Goal: Transaction & Acquisition: Book appointment/travel/reservation

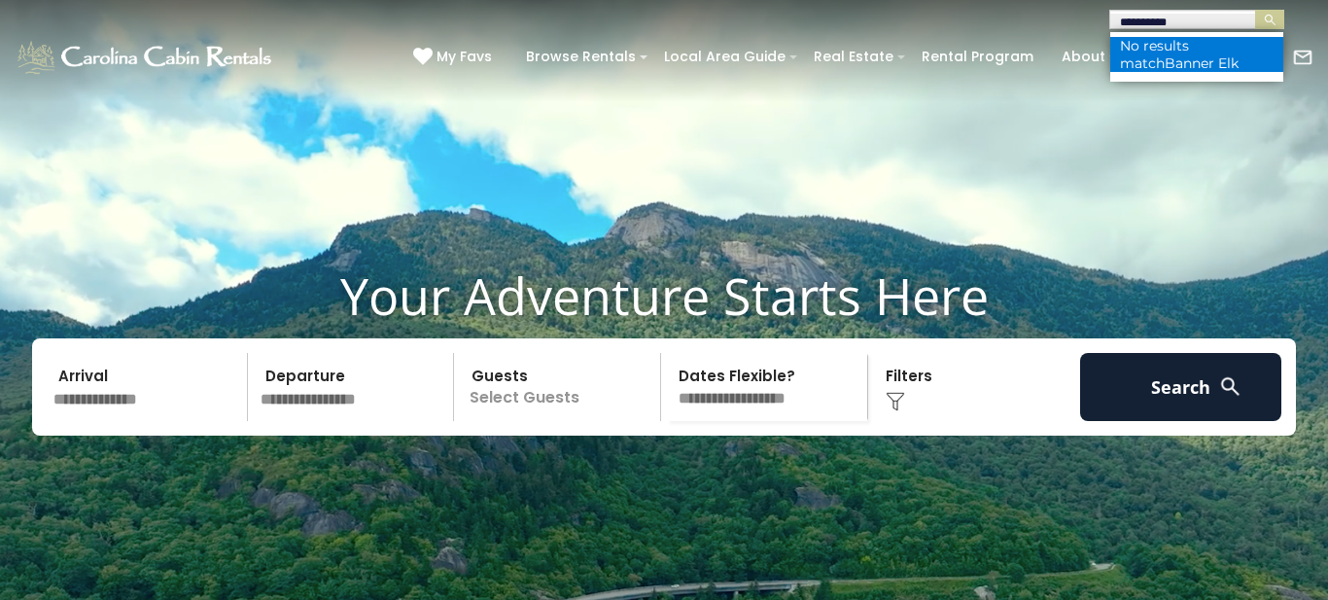
click at [1165, 64] on span "Banner Elk" at bounding box center [1202, 62] width 74 height 17
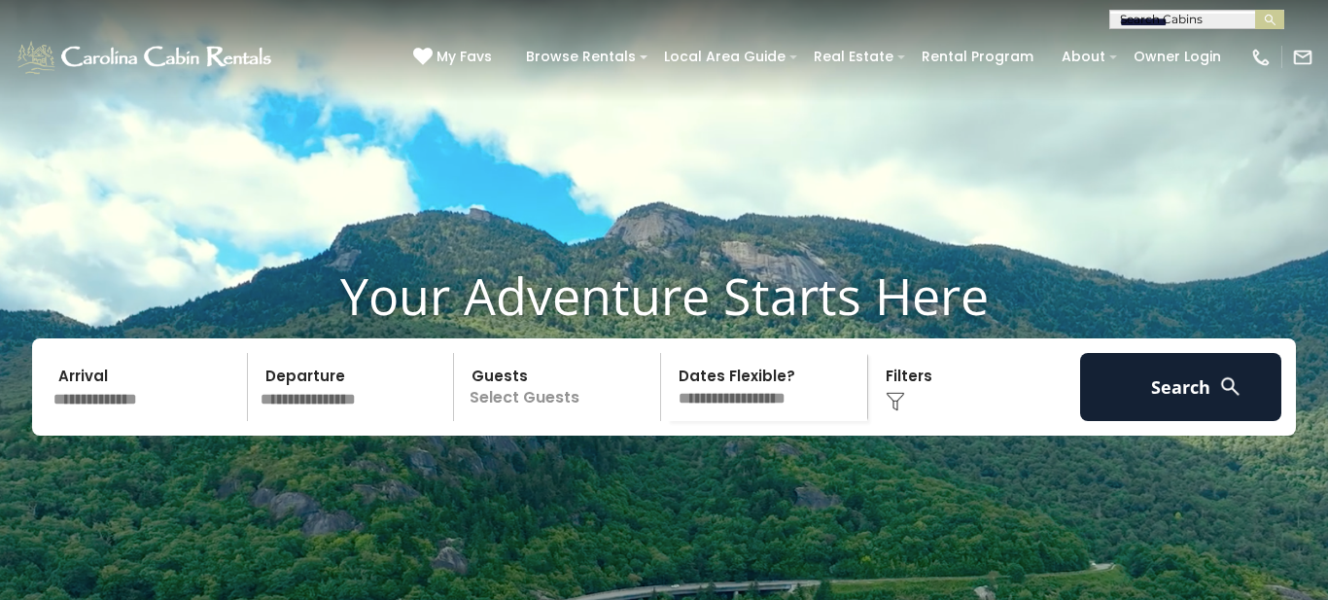
scroll to position [1, 0]
click at [1209, 21] on input "**********" at bounding box center [1195, 22] width 170 height 19
type input "*"
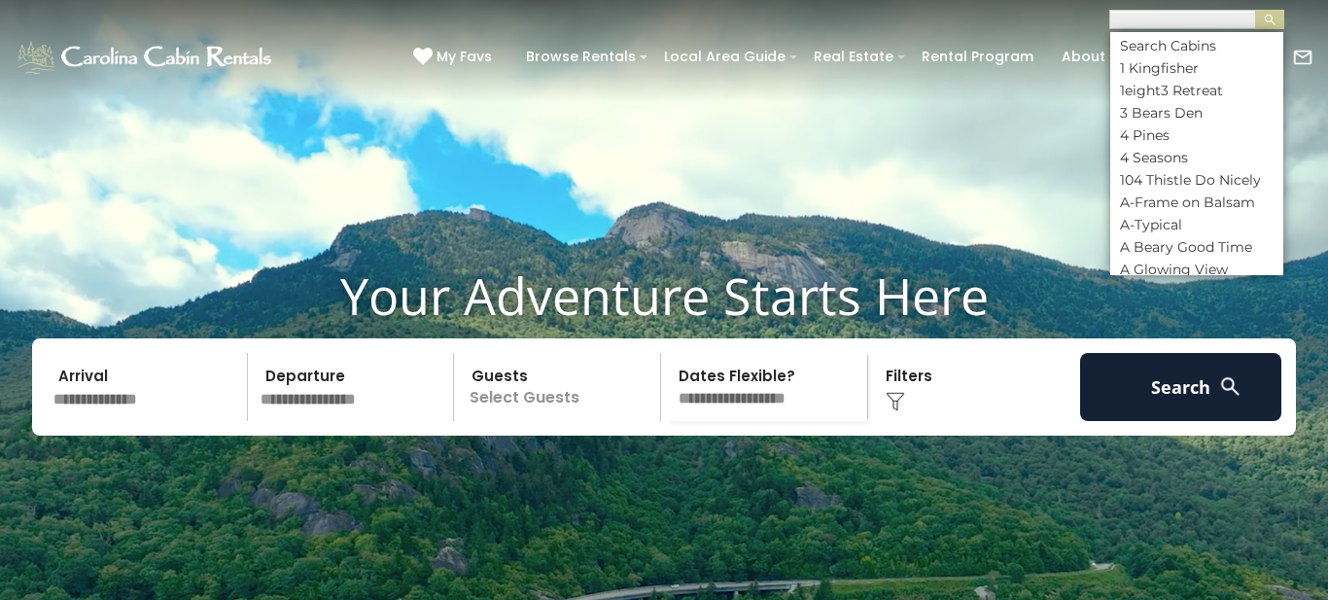
paste input "**********"
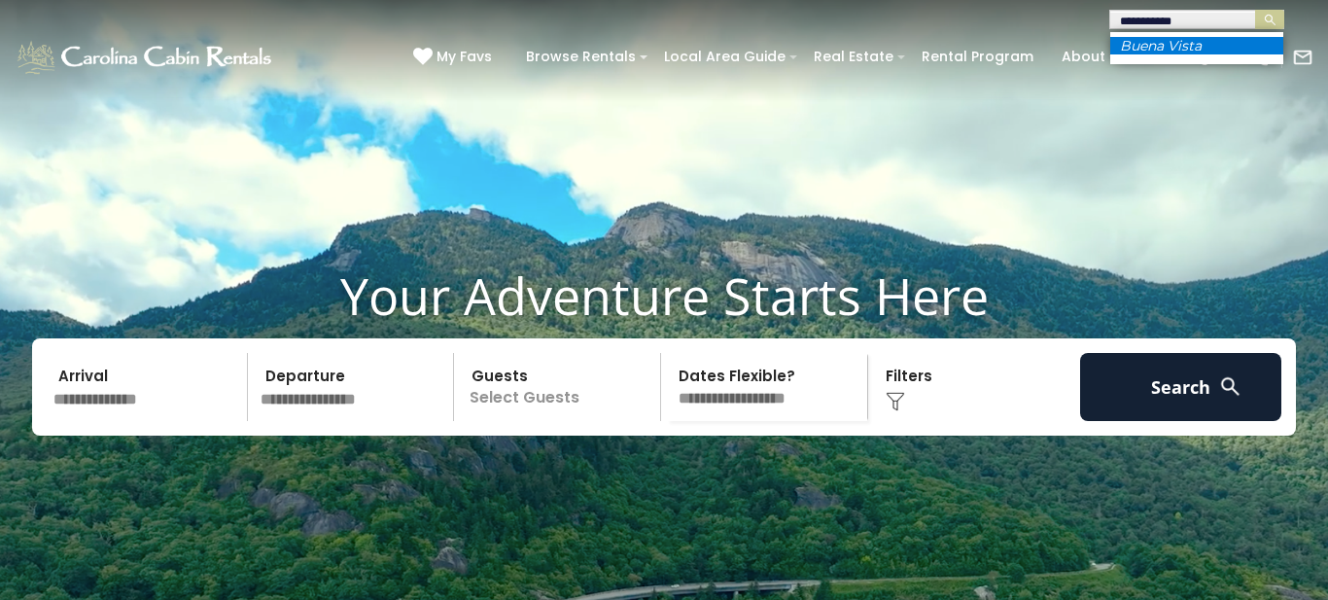
type input "**********"
click at [1166, 46] on em "Buena Vista" at bounding box center [1161, 45] width 82 height 17
click at [1270, 18] on img "submit" at bounding box center [1270, 20] width 15 height 15
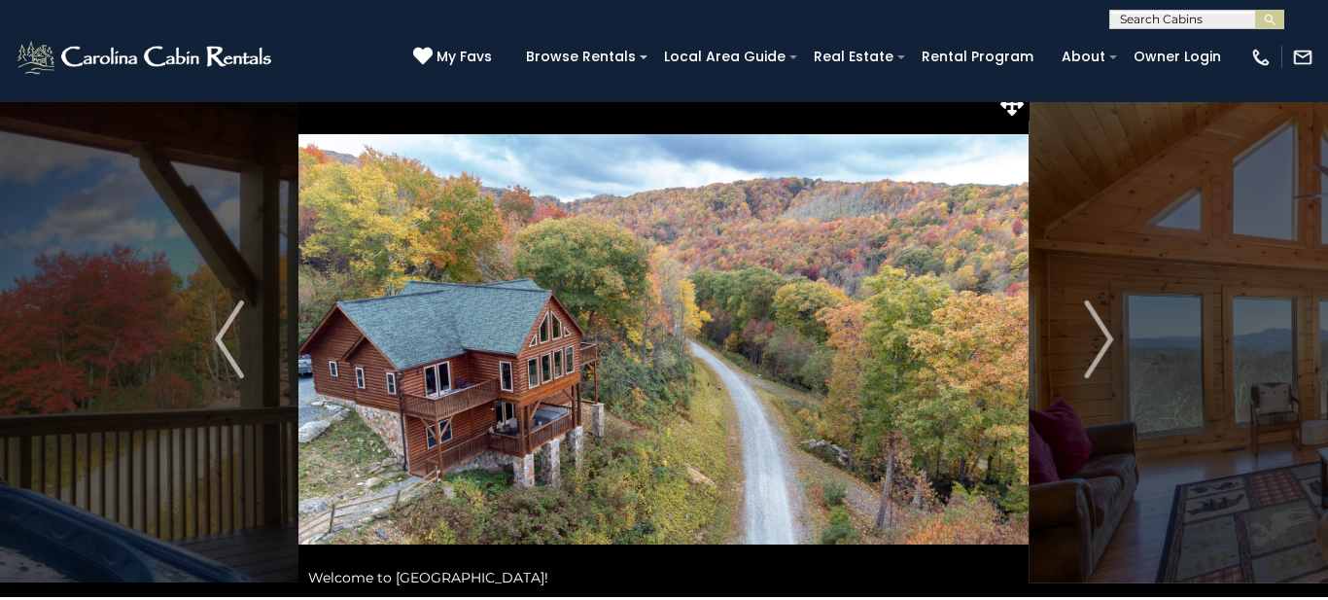
scroll to position [19, 0]
click at [1101, 332] on img "Next" at bounding box center [1098, 339] width 29 height 78
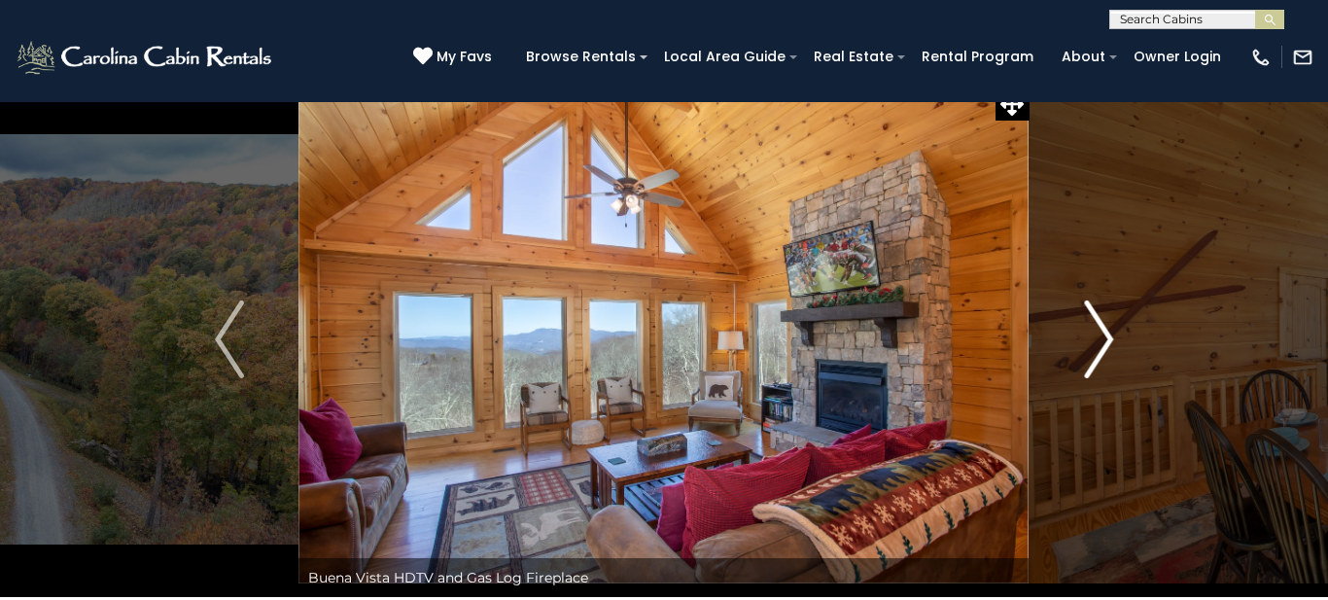
click at [1107, 340] on img "Next" at bounding box center [1098, 339] width 29 height 78
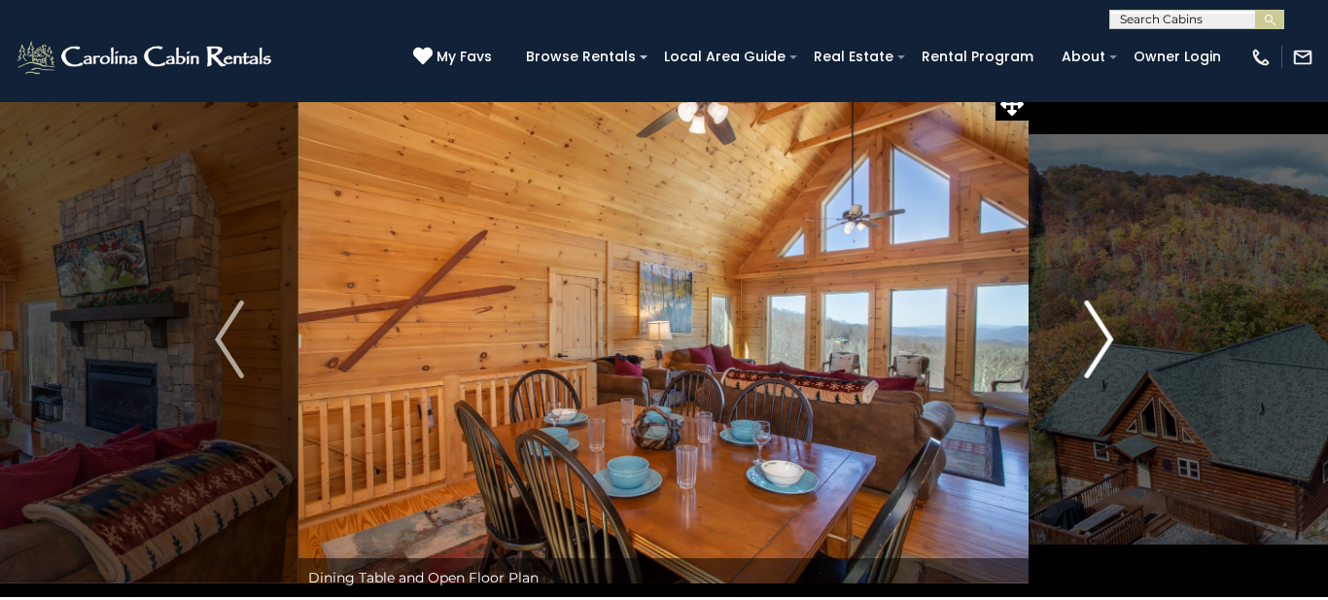
click at [1105, 334] on img "Next" at bounding box center [1098, 339] width 29 height 78
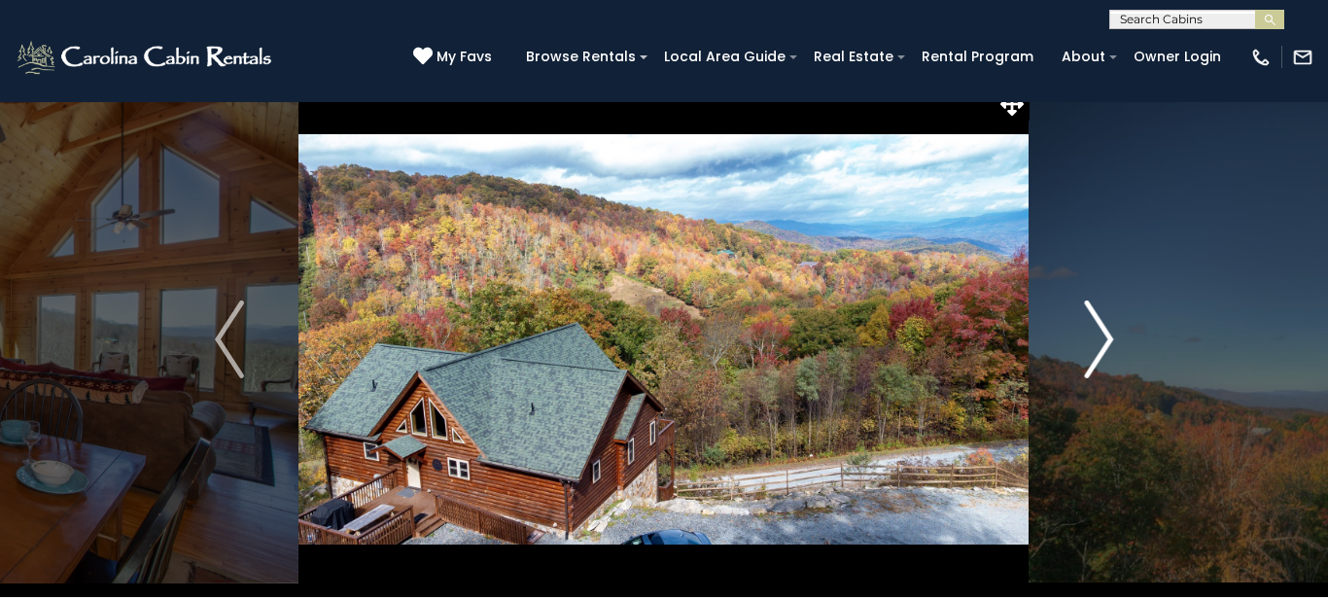
click at [1104, 337] on img "Next" at bounding box center [1098, 339] width 29 height 78
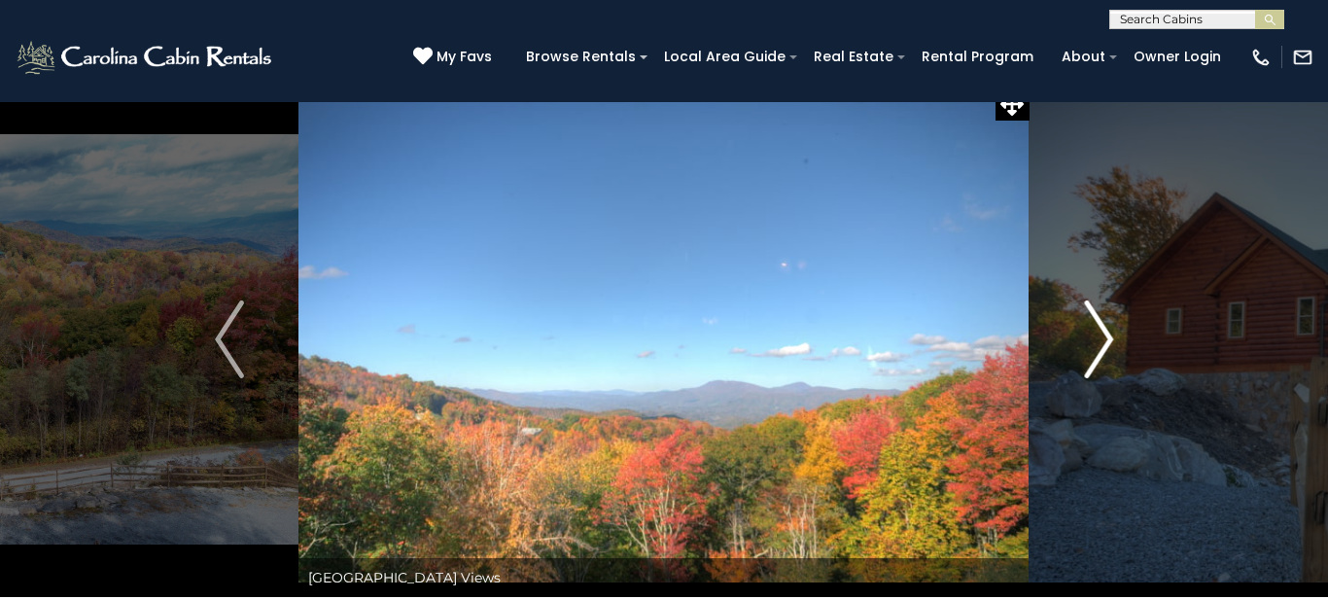
click at [1104, 337] on img "Next" at bounding box center [1098, 339] width 29 height 78
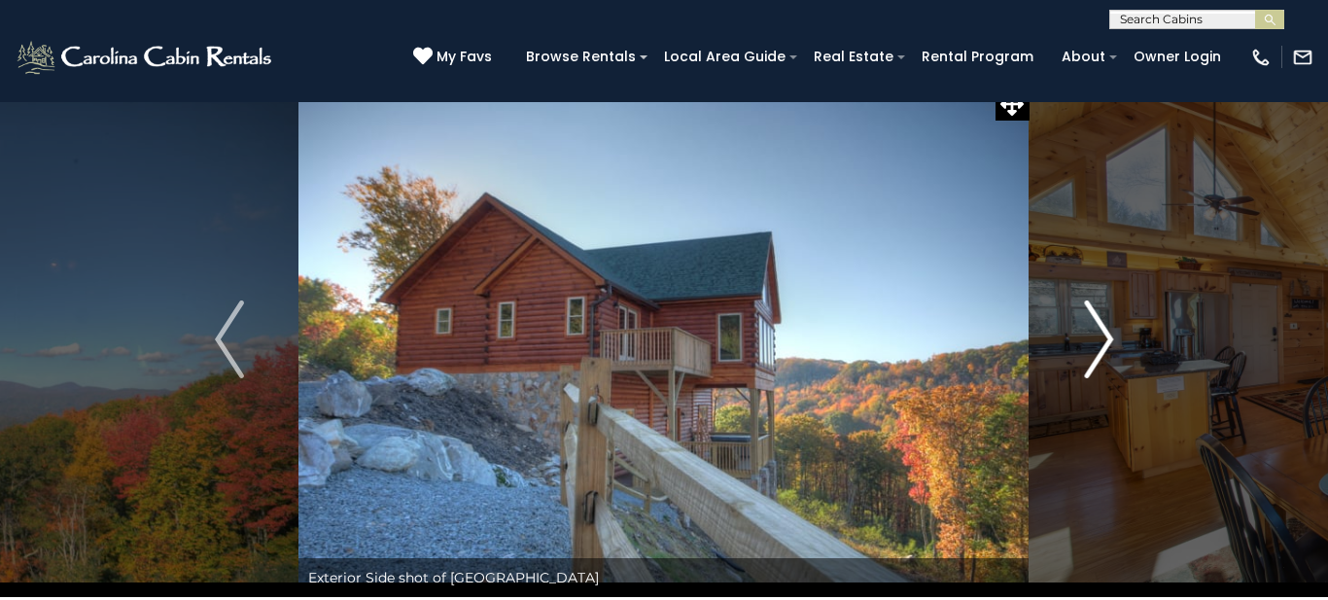
click at [1104, 346] on img "Next" at bounding box center [1098, 339] width 29 height 78
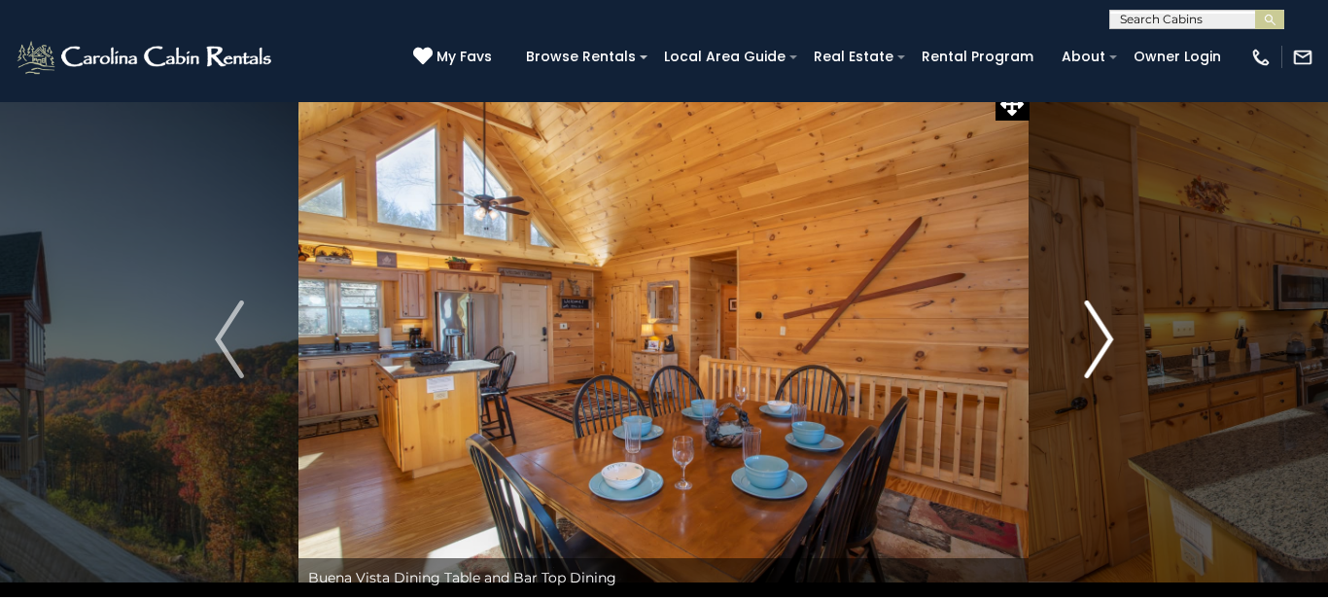
click at [1102, 346] on img "Next" at bounding box center [1098, 339] width 29 height 78
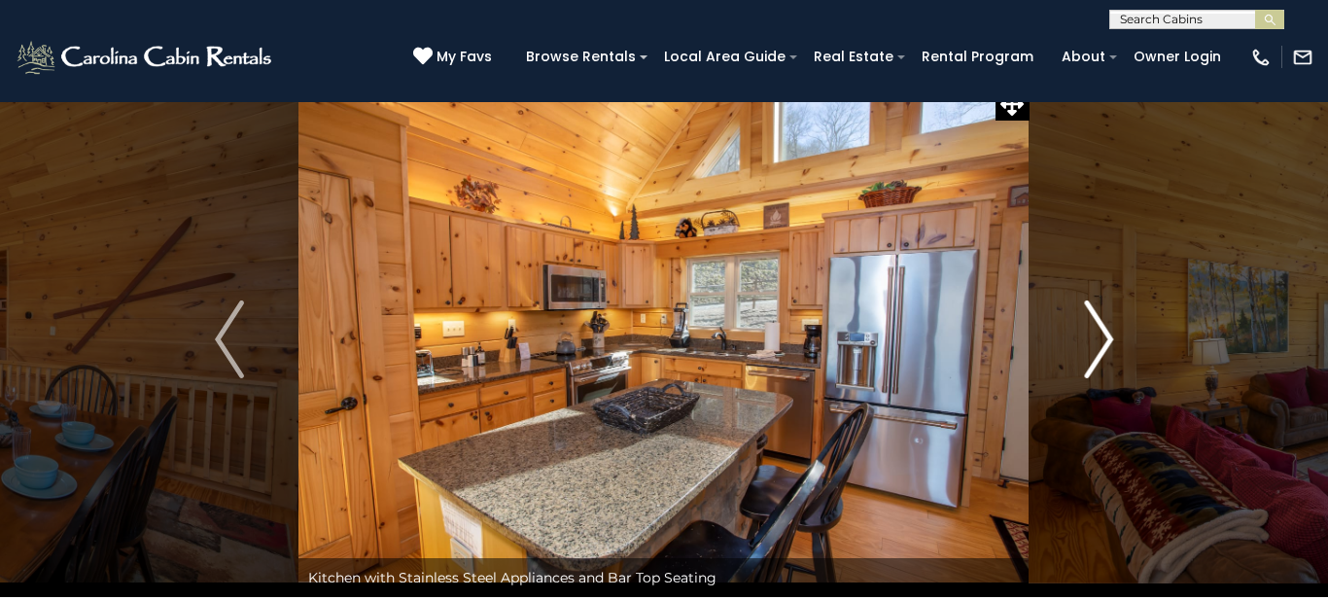
click at [1101, 337] on img "Next" at bounding box center [1098, 339] width 29 height 78
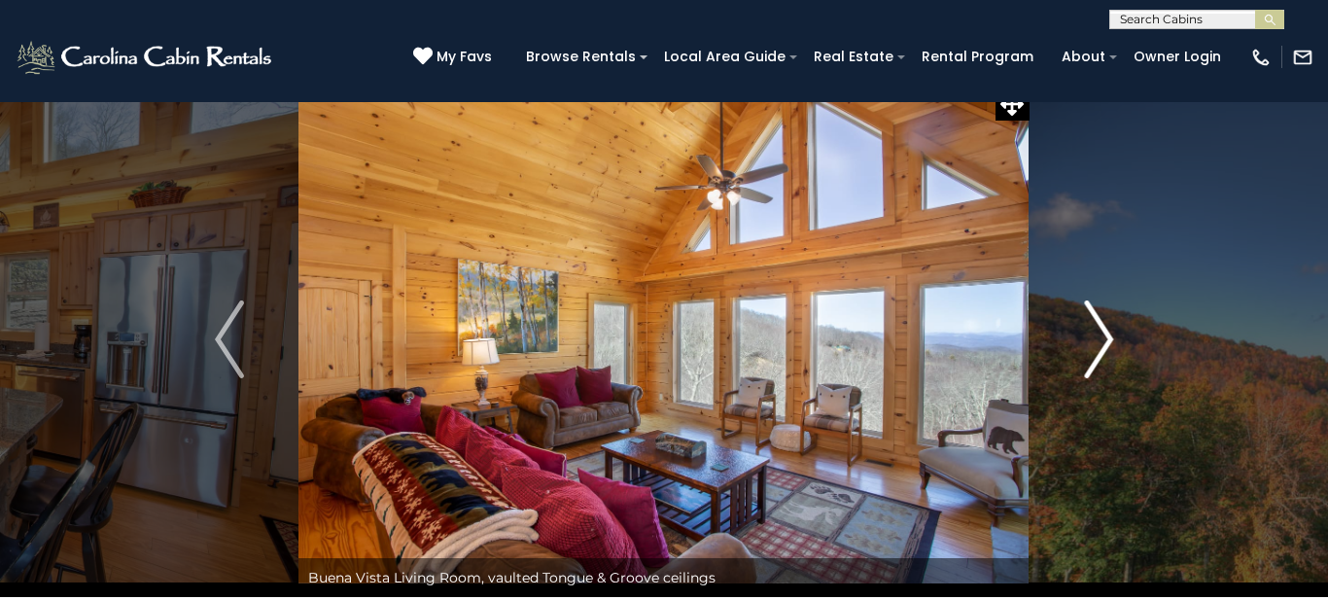
click at [1101, 338] on img "Next" at bounding box center [1098, 339] width 29 height 78
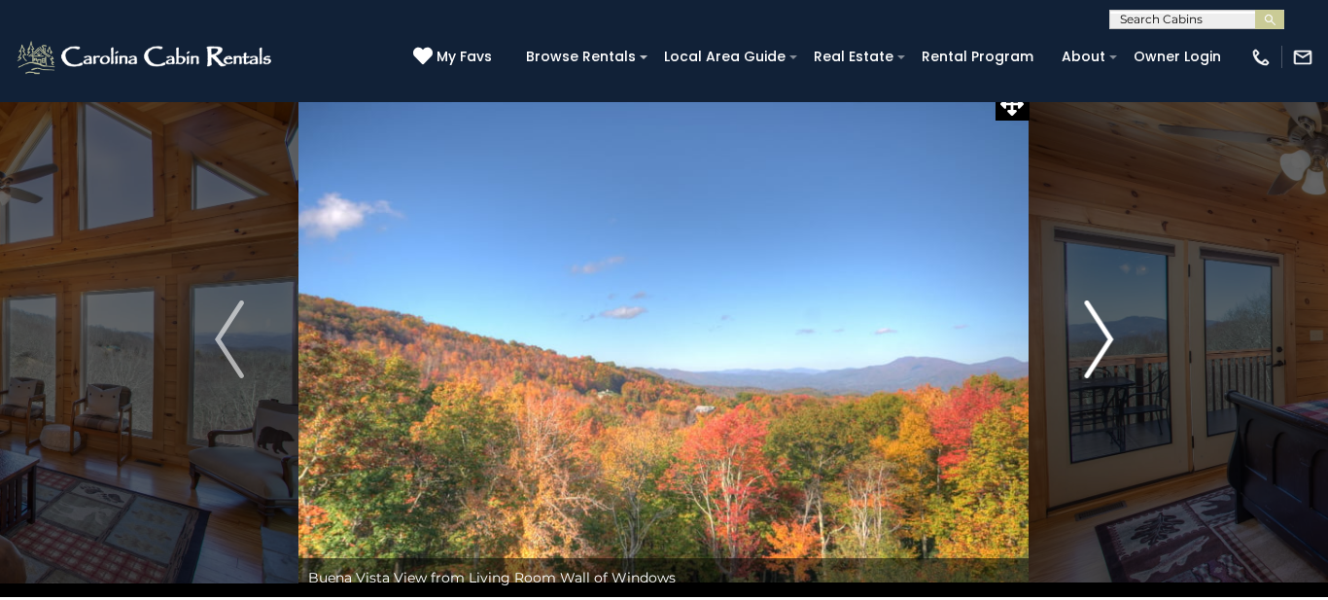
click at [1100, 338] on img "Next" at bounding box center [1098, 339] width 29 height 78
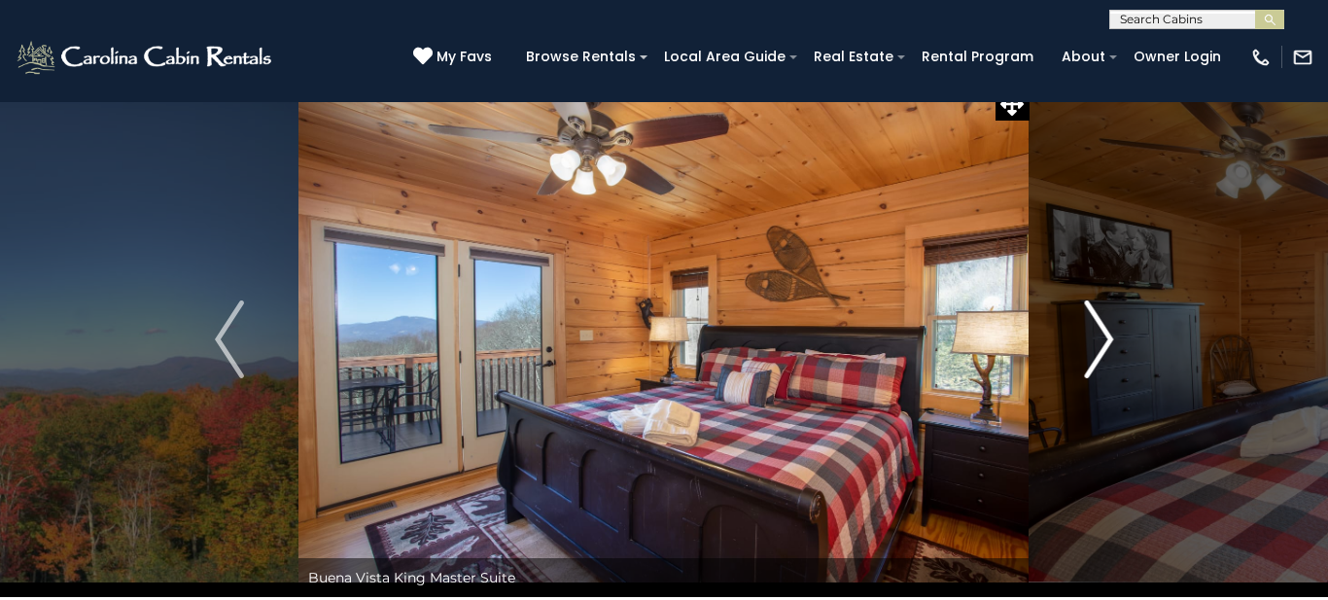
click at [1094, 346] on img "Next" at bounding box center [1098, 339] width 29 height 78
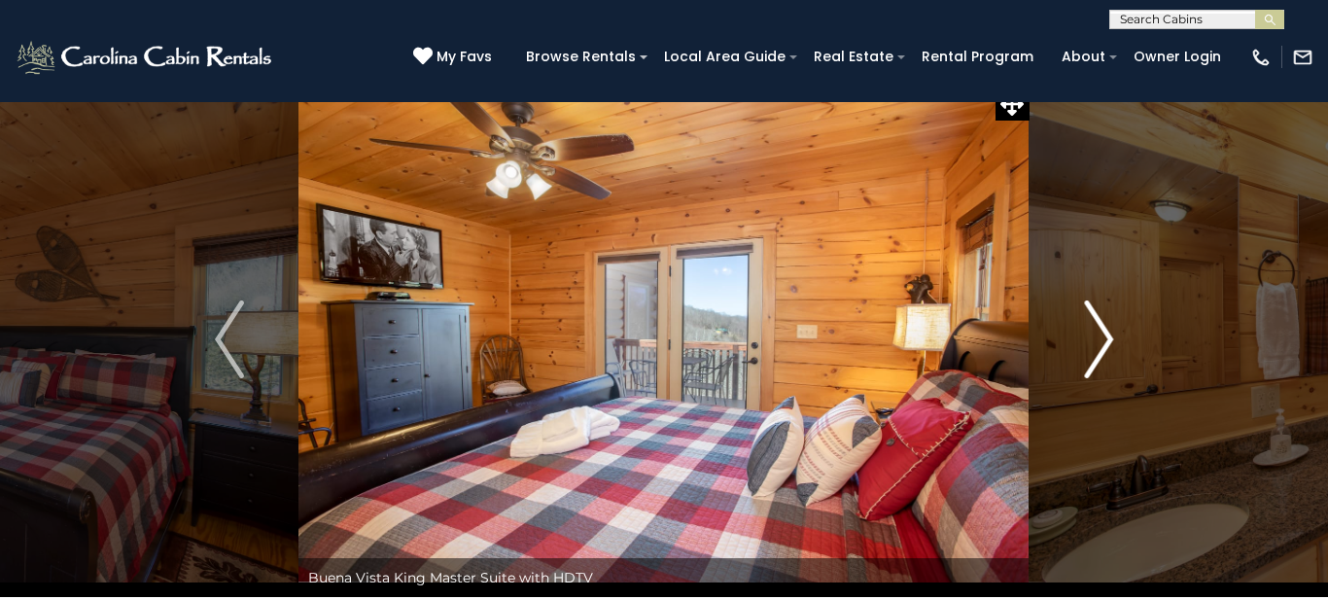
click at [1094, 346] on img "Next" at bounding box center [1098, 339] width 29 height 78
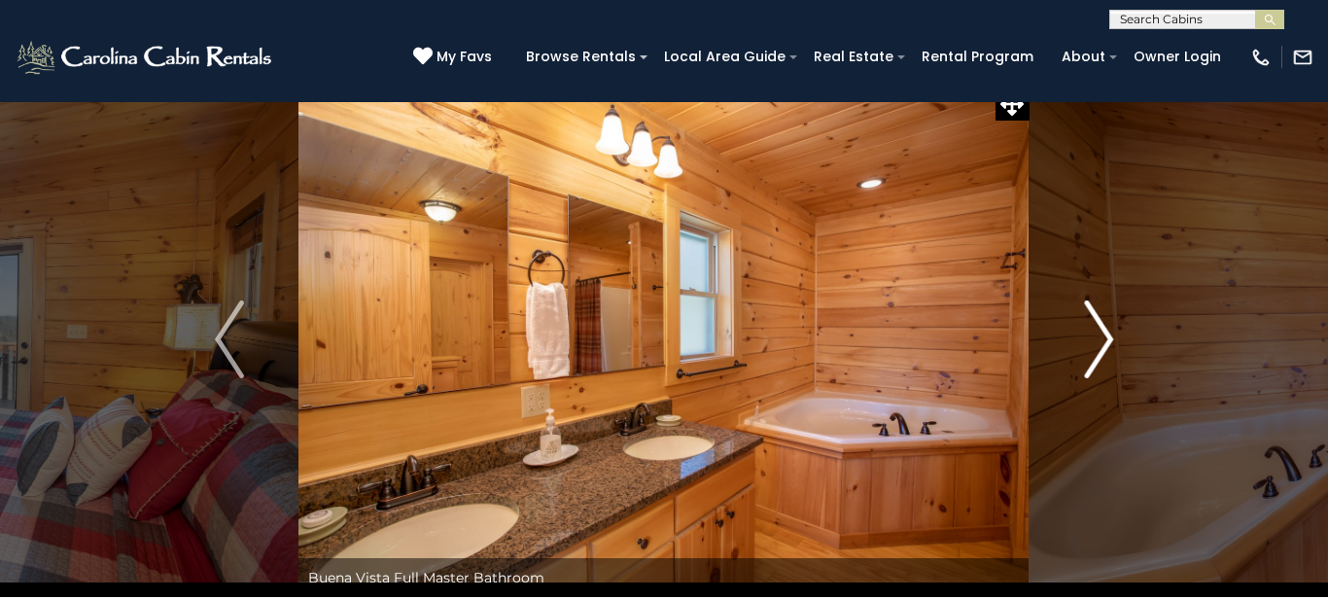
click at [1109, 342] on img "Next" at bounding box center [1098, 339] width 29 height 78
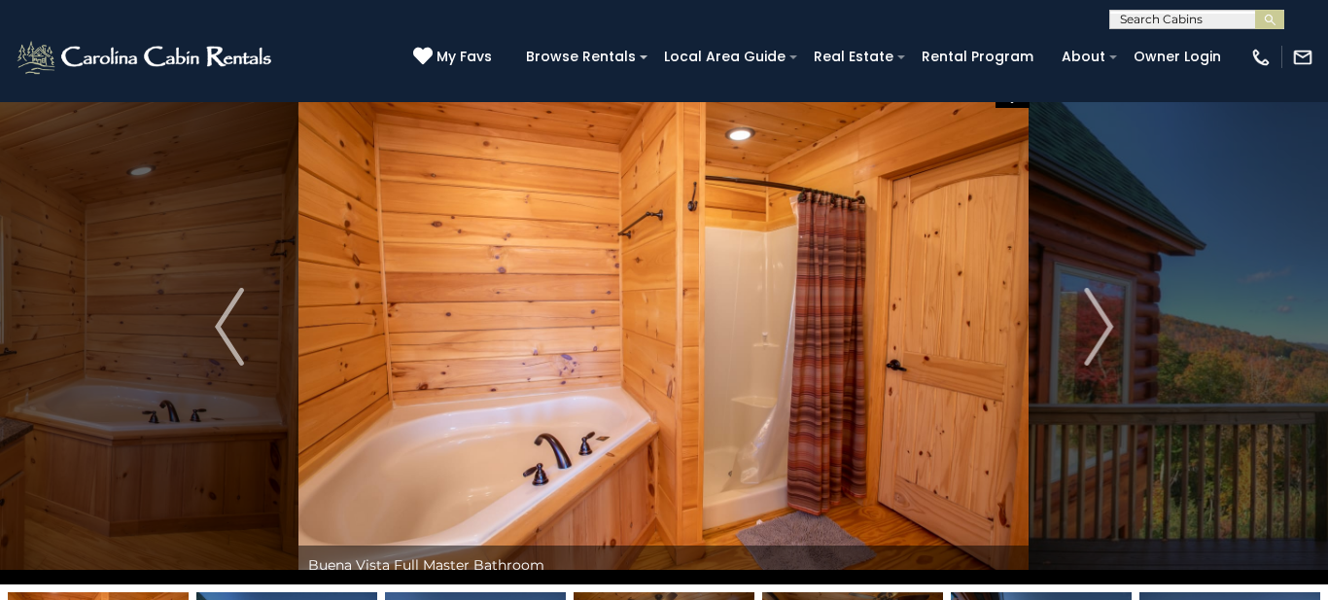
scroll to position [30, 0]
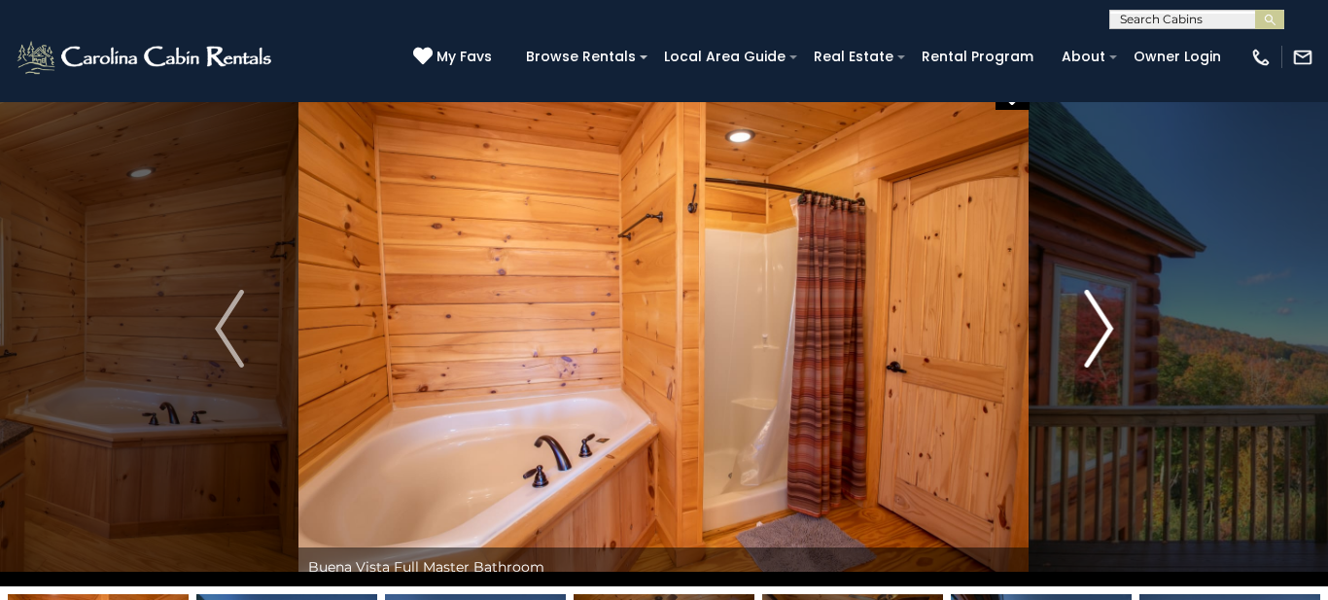
click at [1100, 336] on img "Next" at bounding box center [1098, 329] width 29 height 78
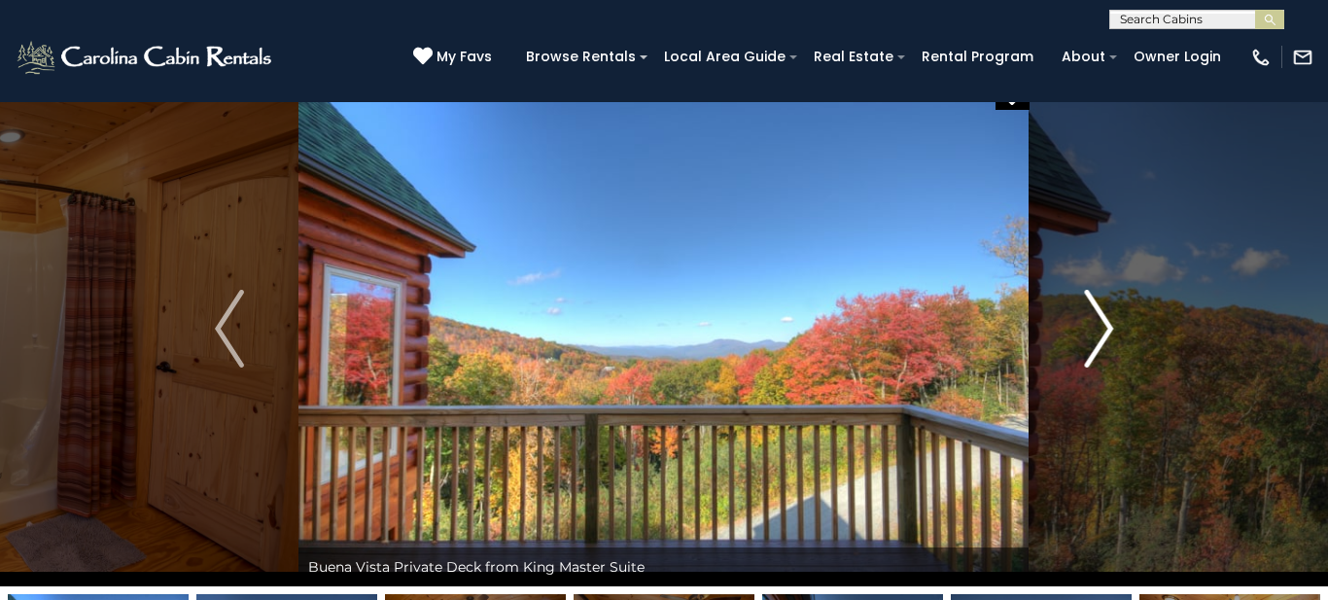
click at [1100, 336] on img "Next" at bounding box center [1098, 329] width 29 height 78
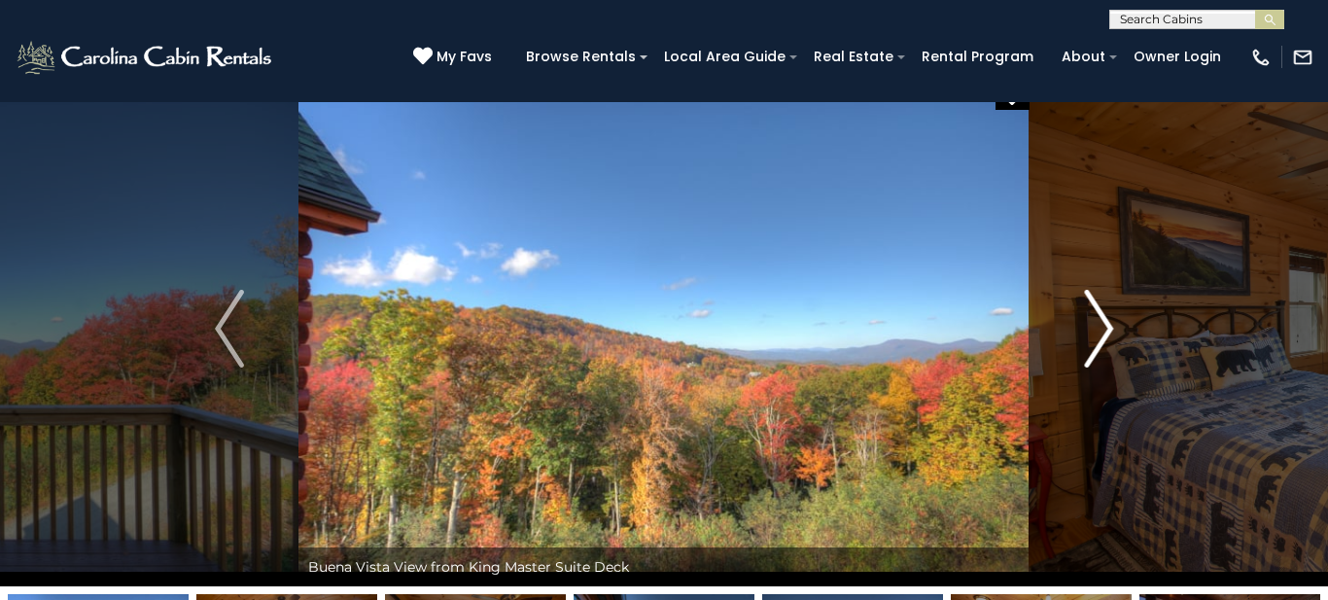
click at [1099, 338] on img "Next" at bounding box center [1098, 329] width 29 height 78
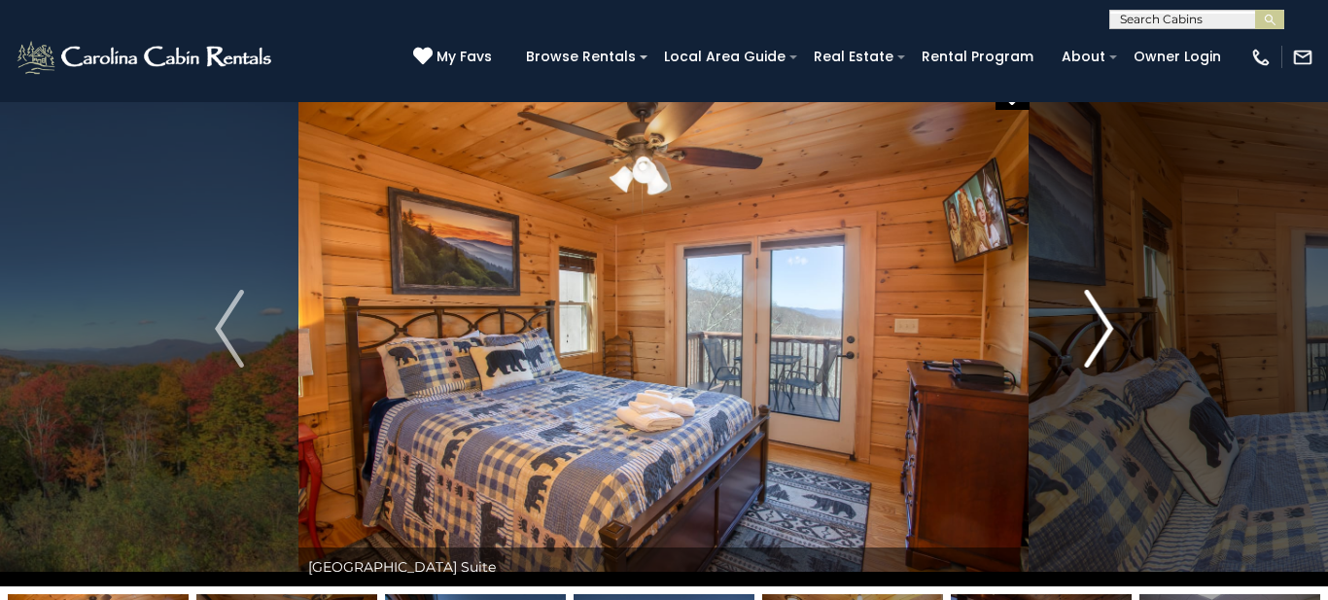
click at [1099, 346] on img "Next" at bounding box center [1098, 329] width 29 height 78
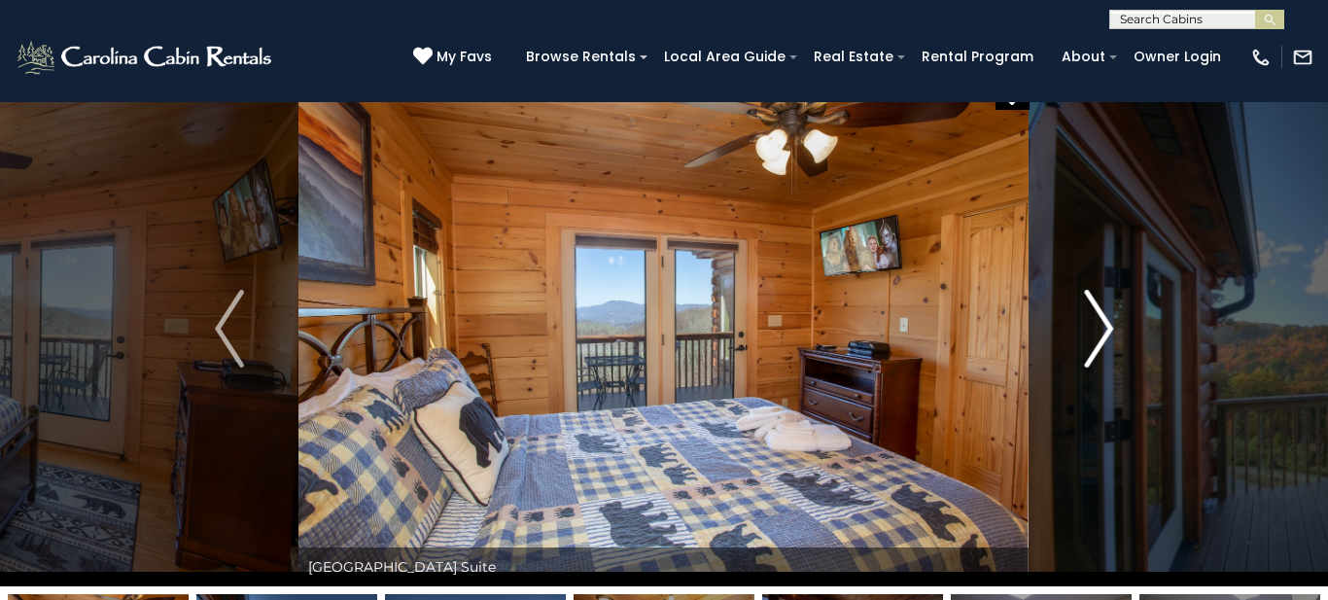
click at [1099, 348] on img "Next" at bounding box center [1098, 329] width 29 height 78
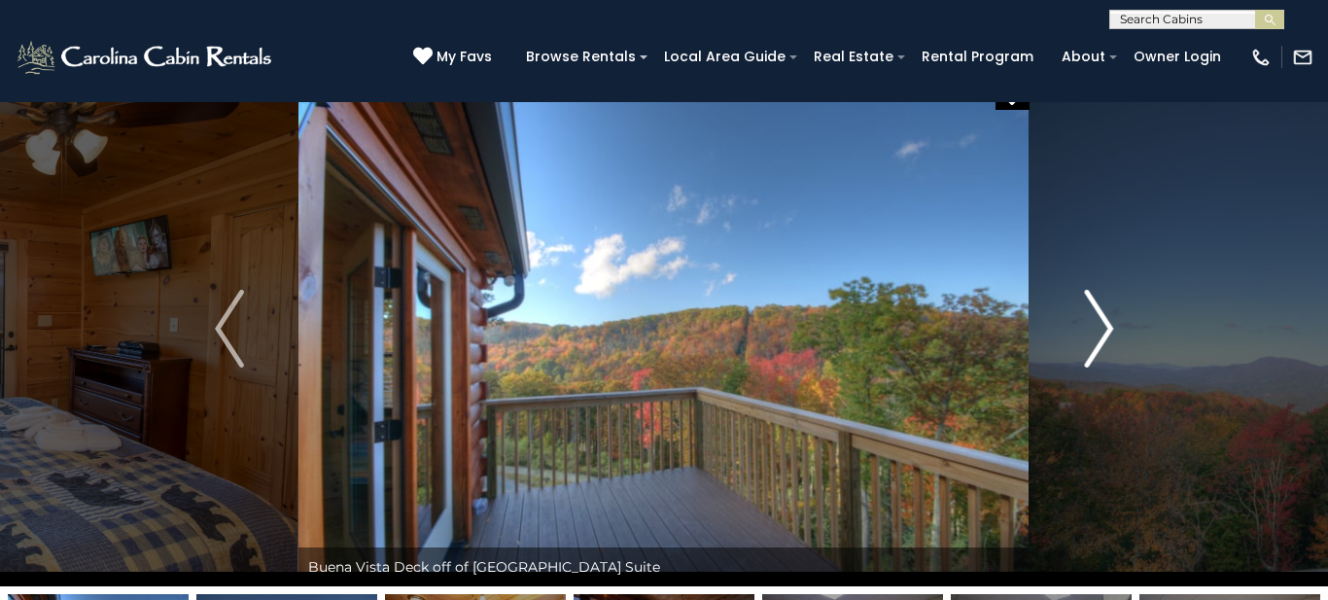
click at [1099, 355] on img "Next" at bounding box center [1098, 329] width 29 height 78
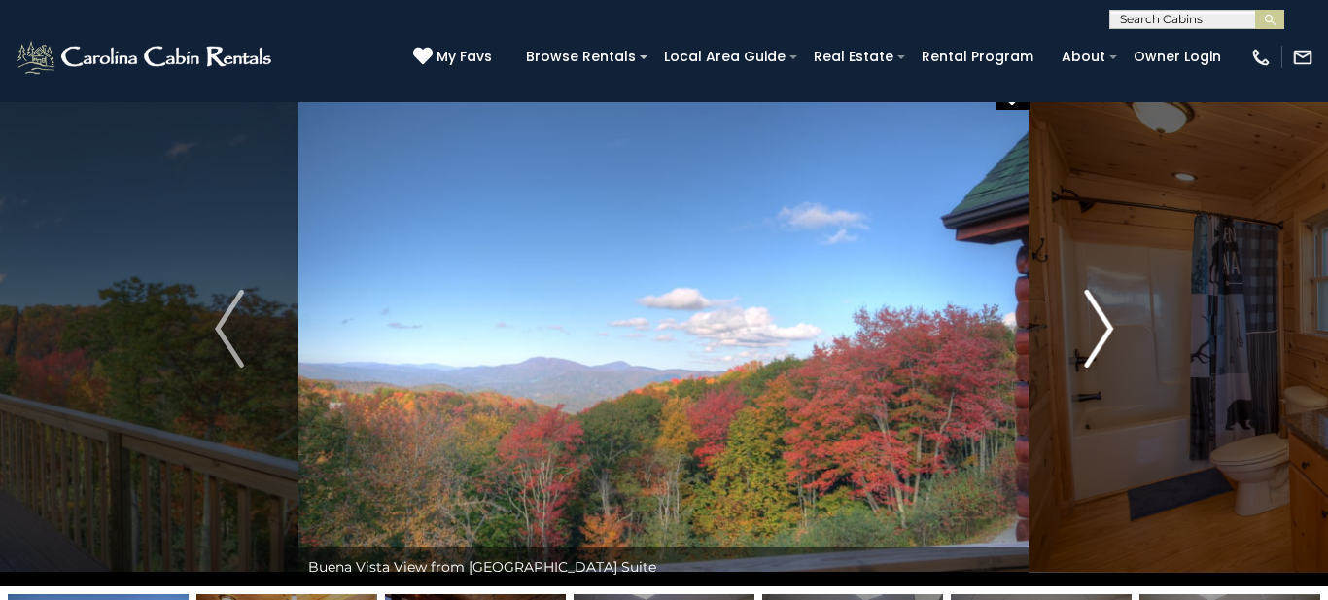
click at [1099, 355] on img "Next" at bounding box center [1098, 329] width 29 height 78
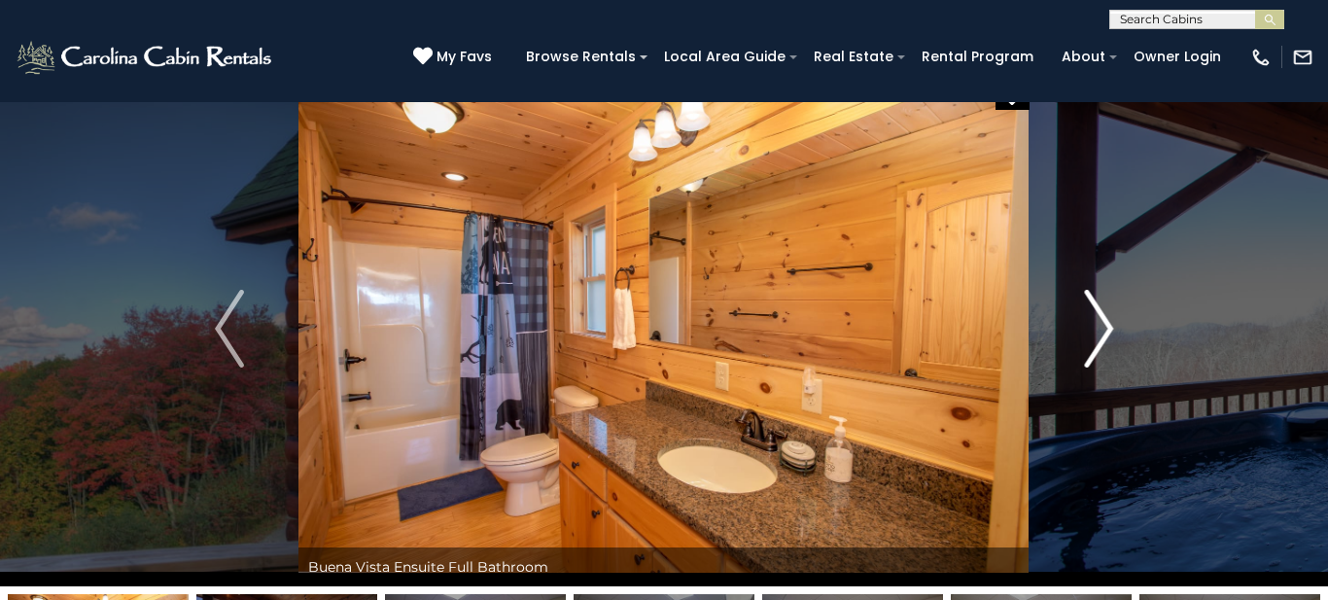
click at [1093, 369] on button "Next" at bounding box center [1099, 328] width 138 height 515
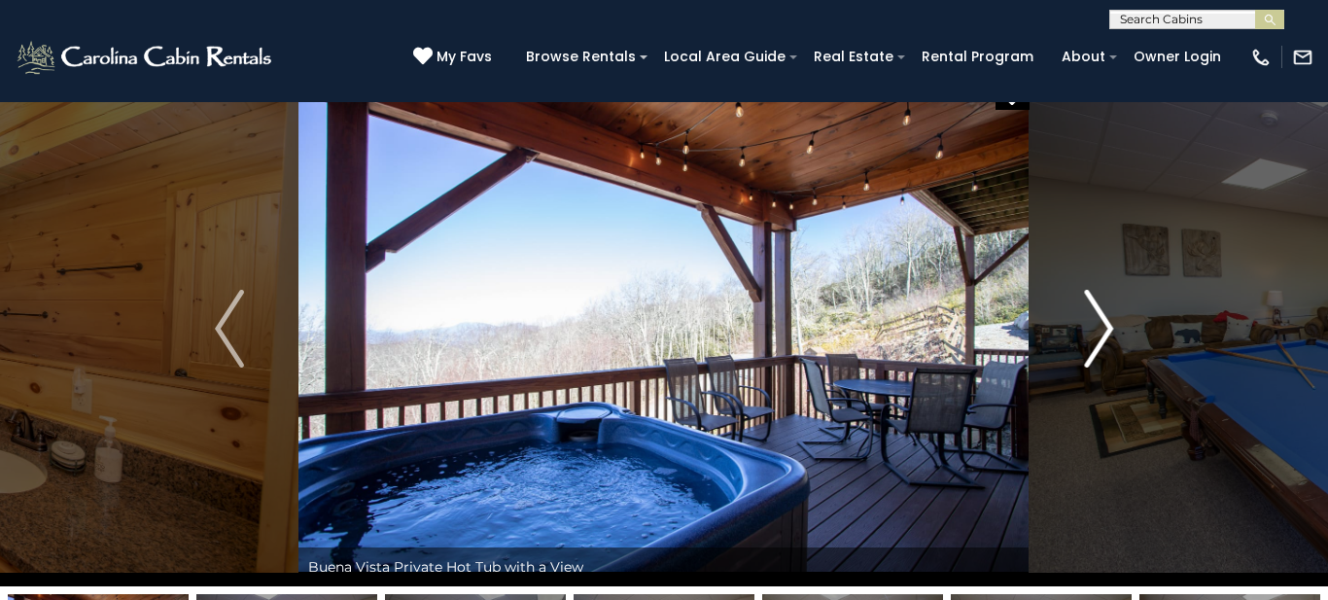
click at [1094, 336] on img "Next" at bounding box center [1098, 329] width 29 height 78
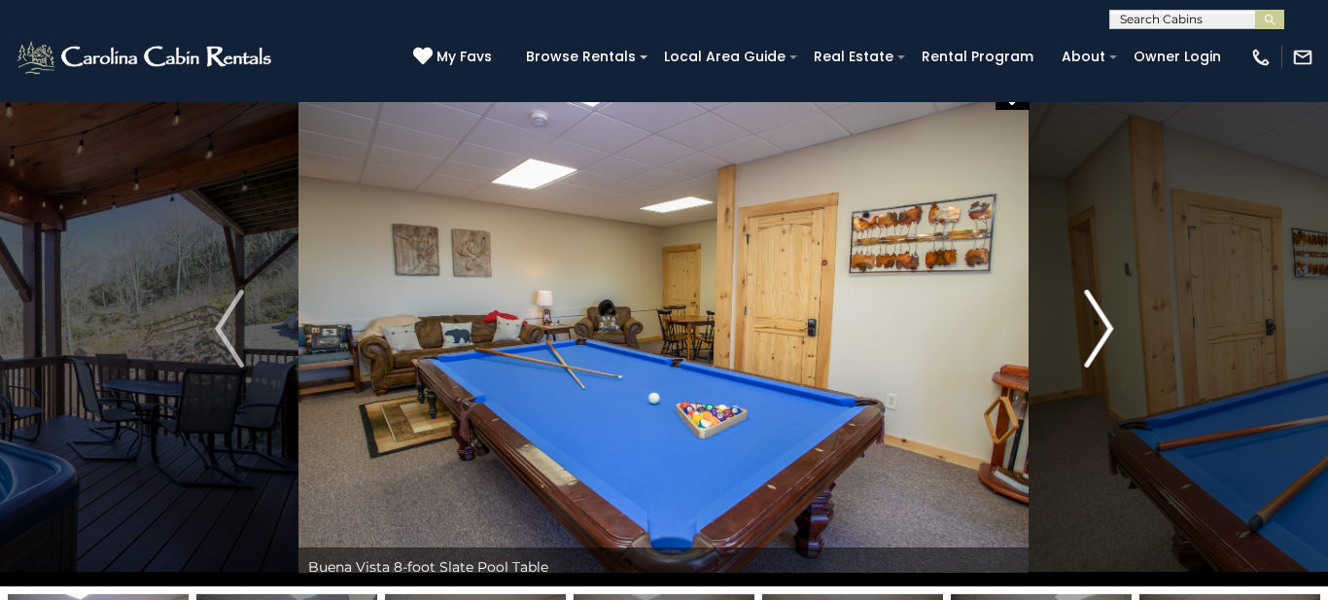
click at [1094, 336] on img "Next" at bounding box center [1098, 329] width 29 height 78
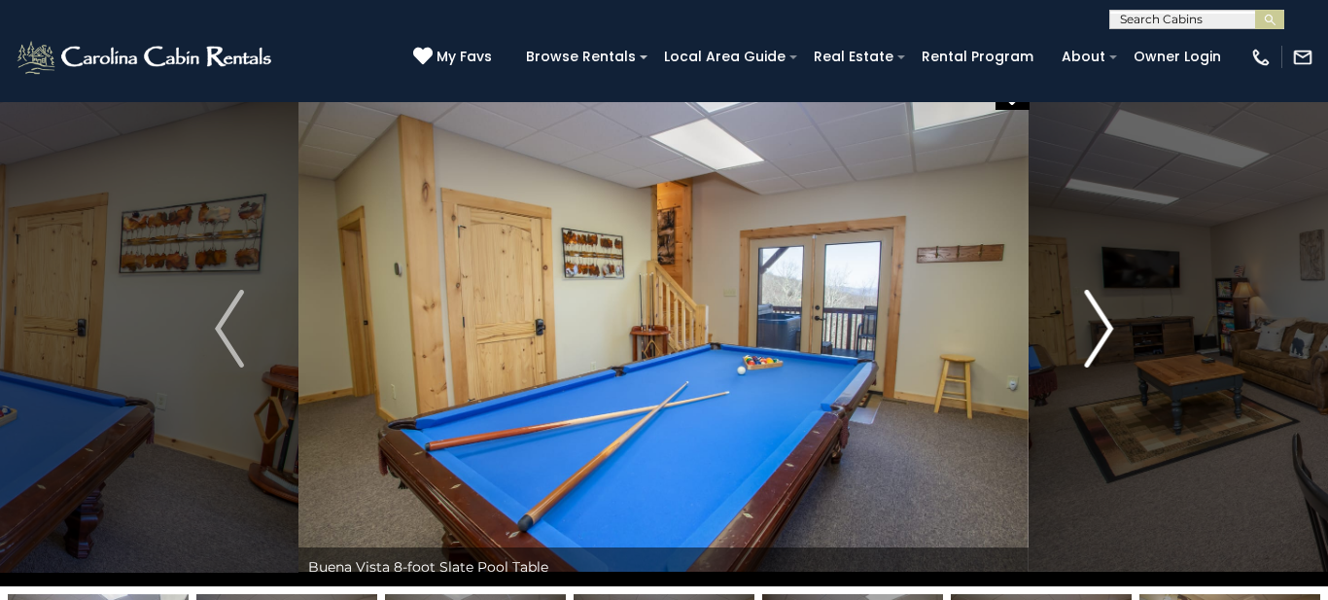
click at [1094, 336] on img "Next" at bounding box center [1098, 329] width 29 height 78
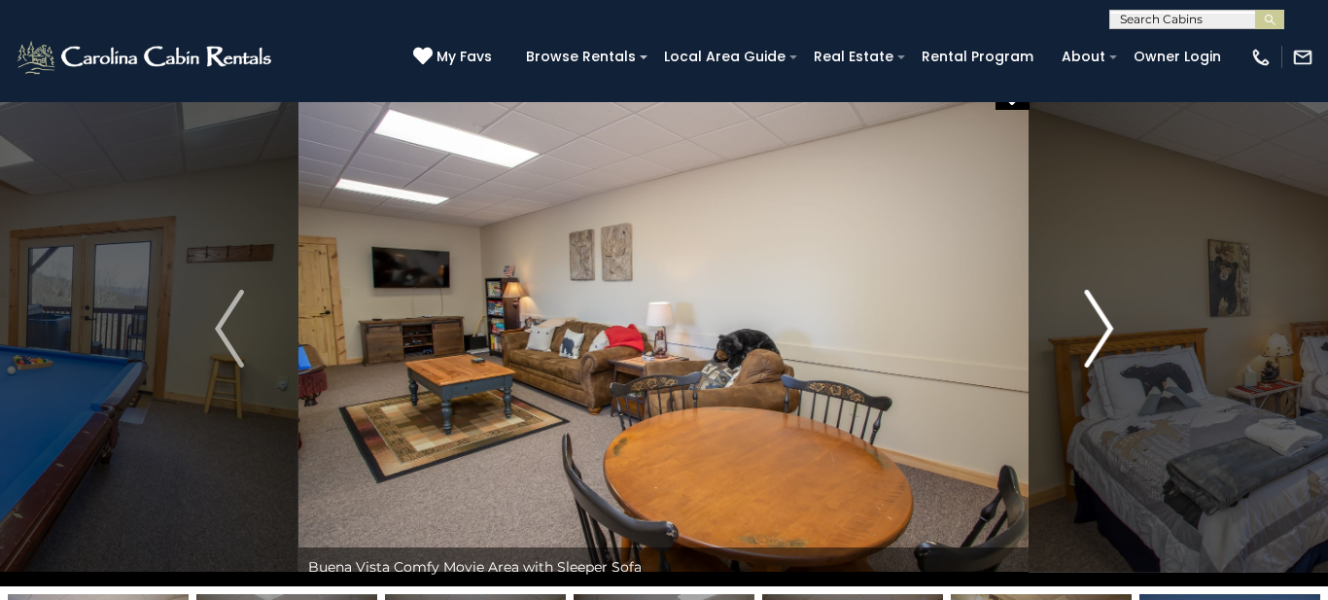
click at [1094, 336] on img "Next" at bounding box center [1098, 329] width 29 height 78
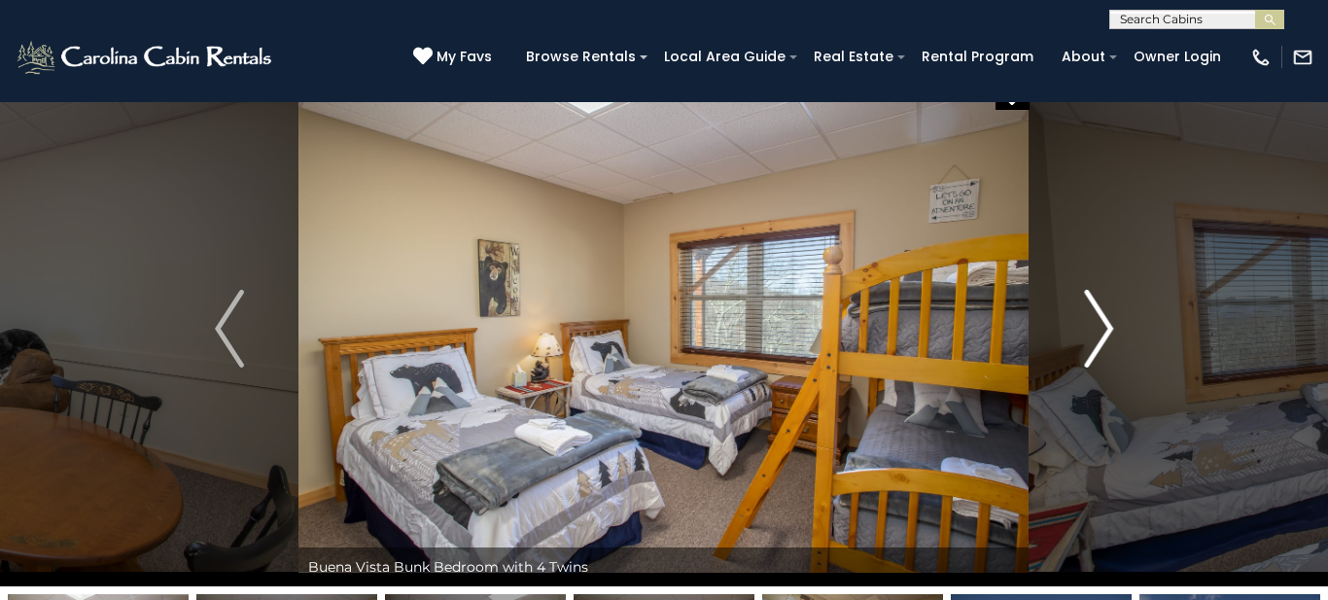
click at [1094, 336] on img "Next" at bounding box center [1098, 329] width 29 height 78
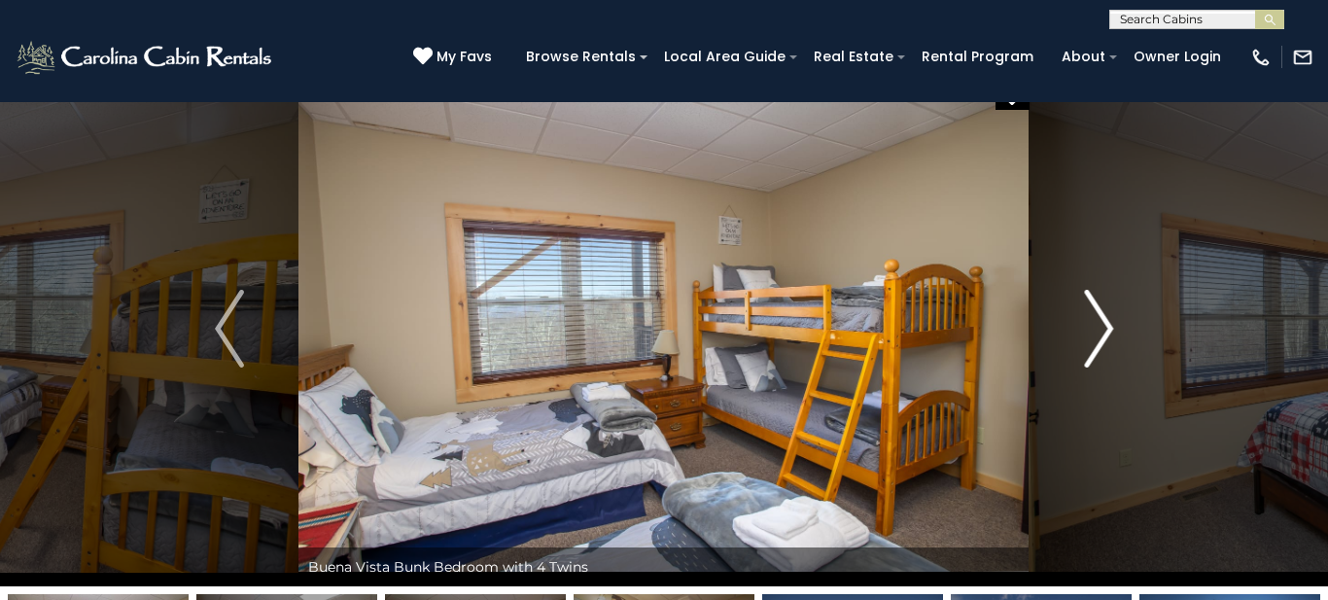
click at [1094, 336] on img "Next" at bounding box center [1098, 329] width 29 height 78
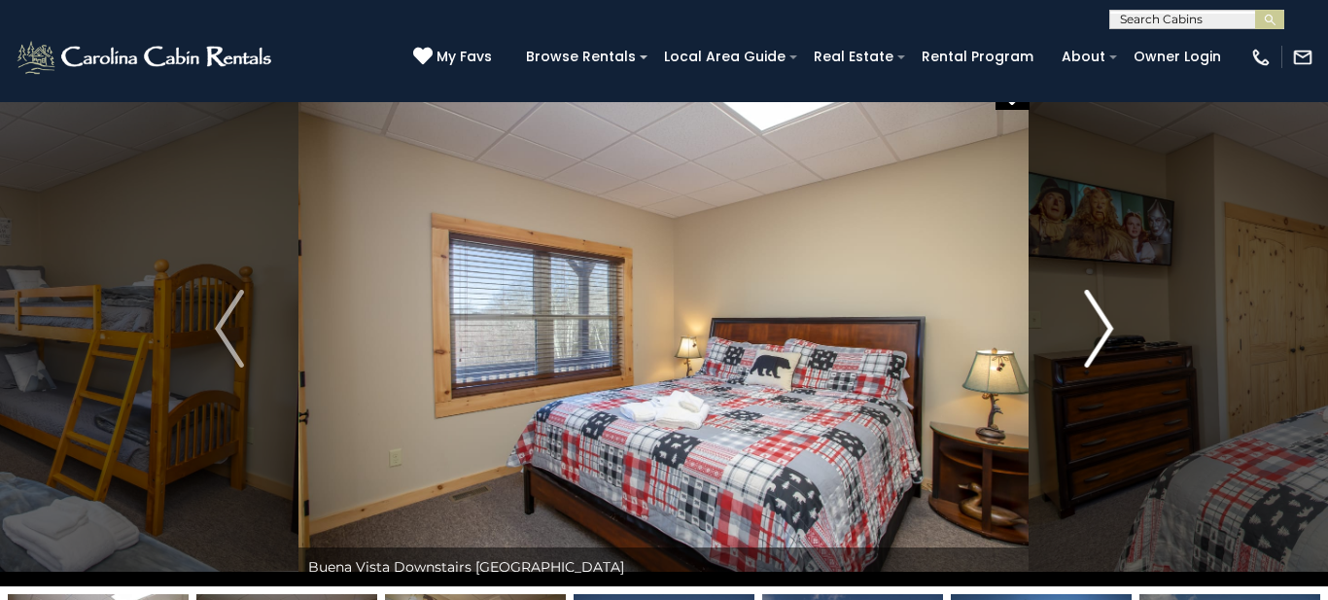
click at [1094, 336] on img "Next" at bounding box center [1098, 329] width 29 height 78
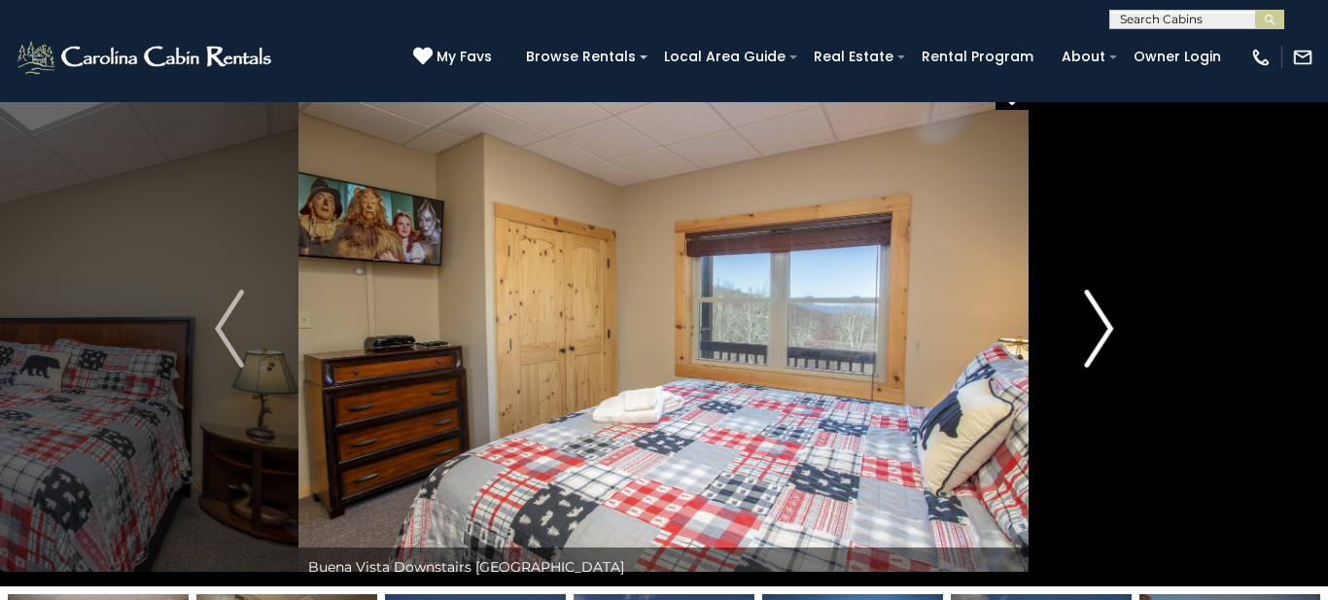
click at [1094, 336] on img "Next" at bounding box center [1098, 329] width 29 height 78
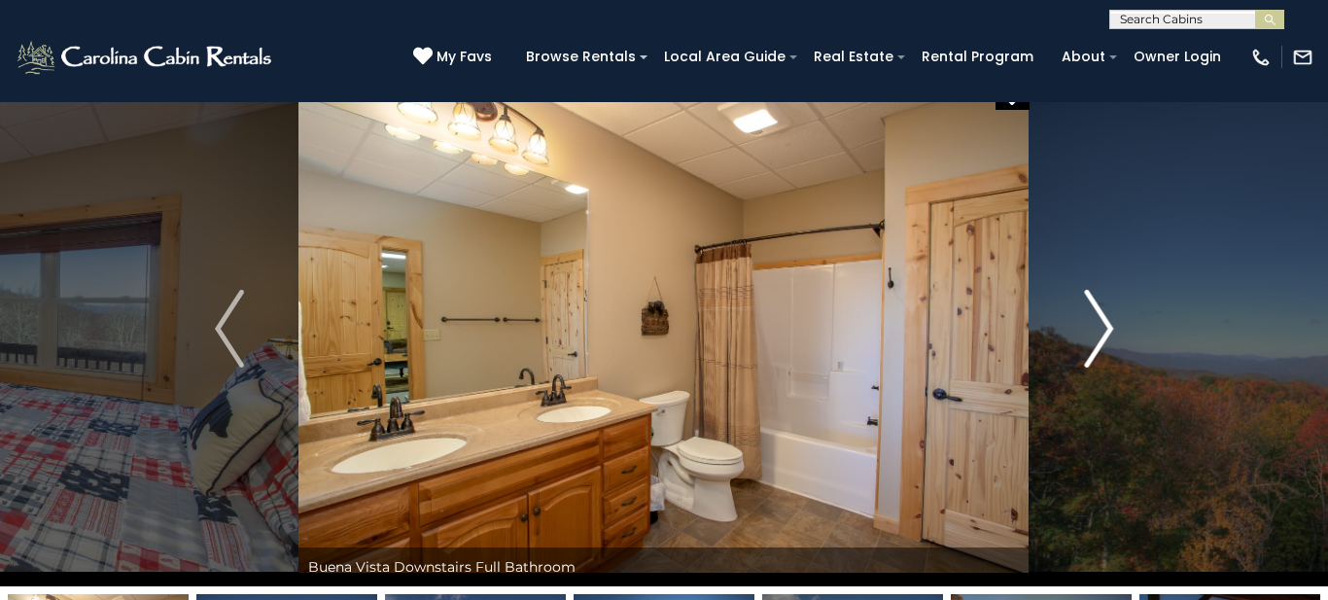
click at [1094, 336] on img "Next" at bounding box center [1098, 329] width 29 height 78
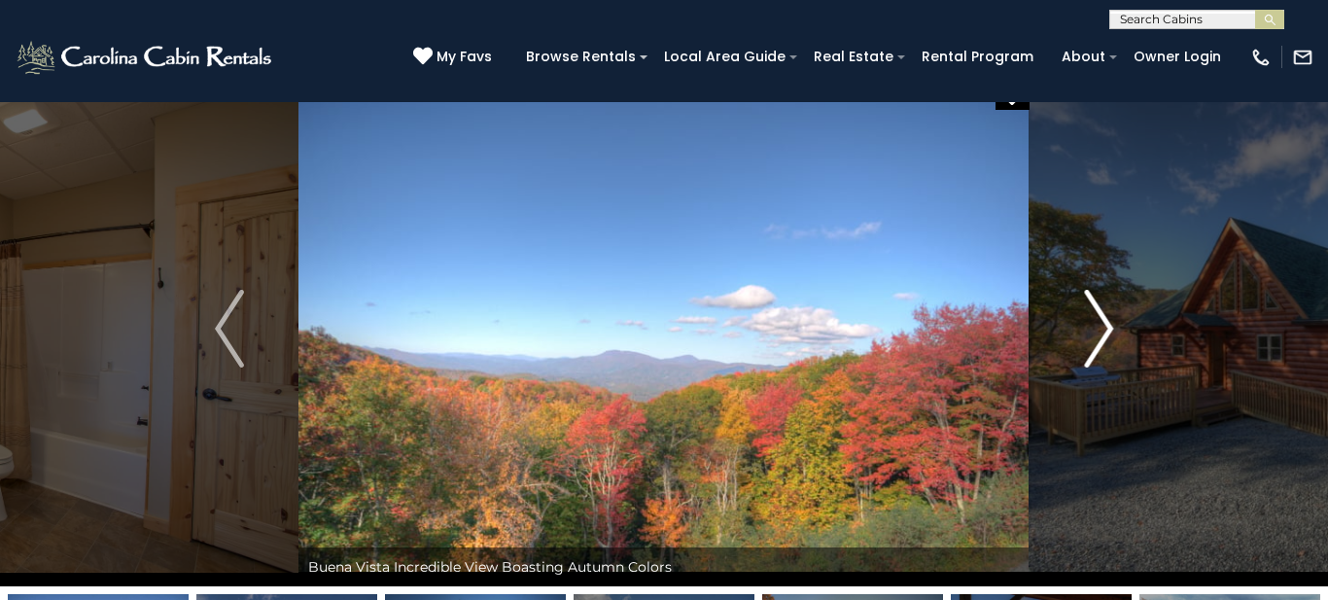
click at [1094, 336] on img "Next" at bounding box center [1098, 329] width 29 height 78
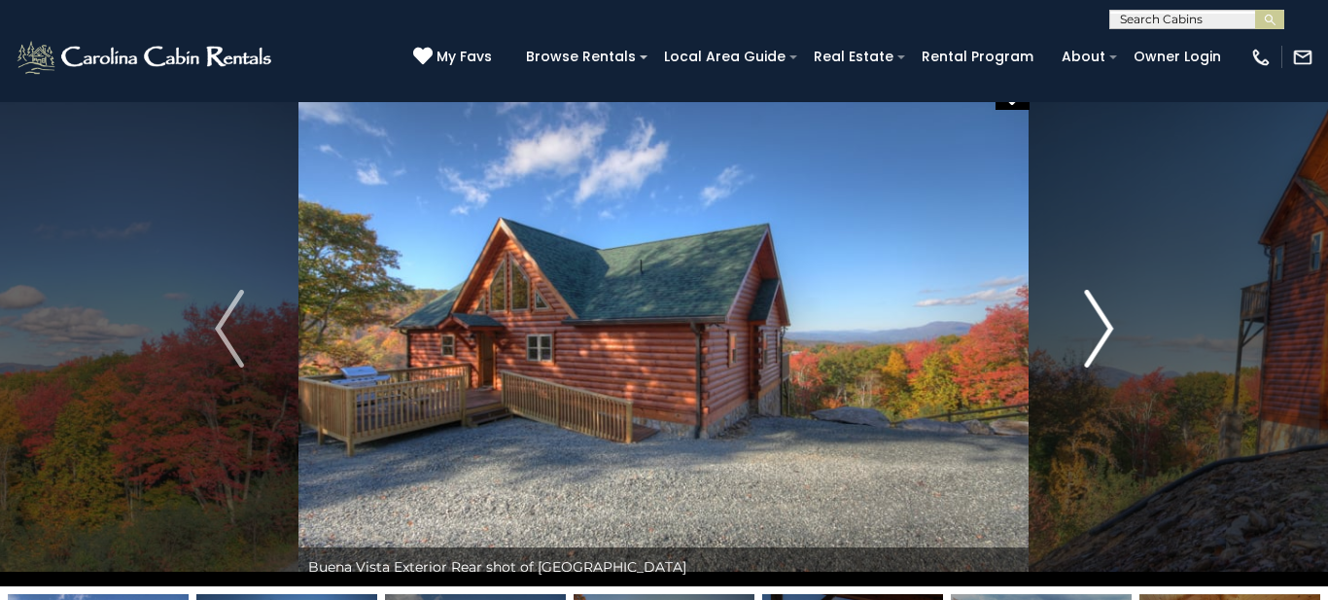
click at [1094, 336] on img "Next" at bounding box center [1098, 329] width 29 height 78
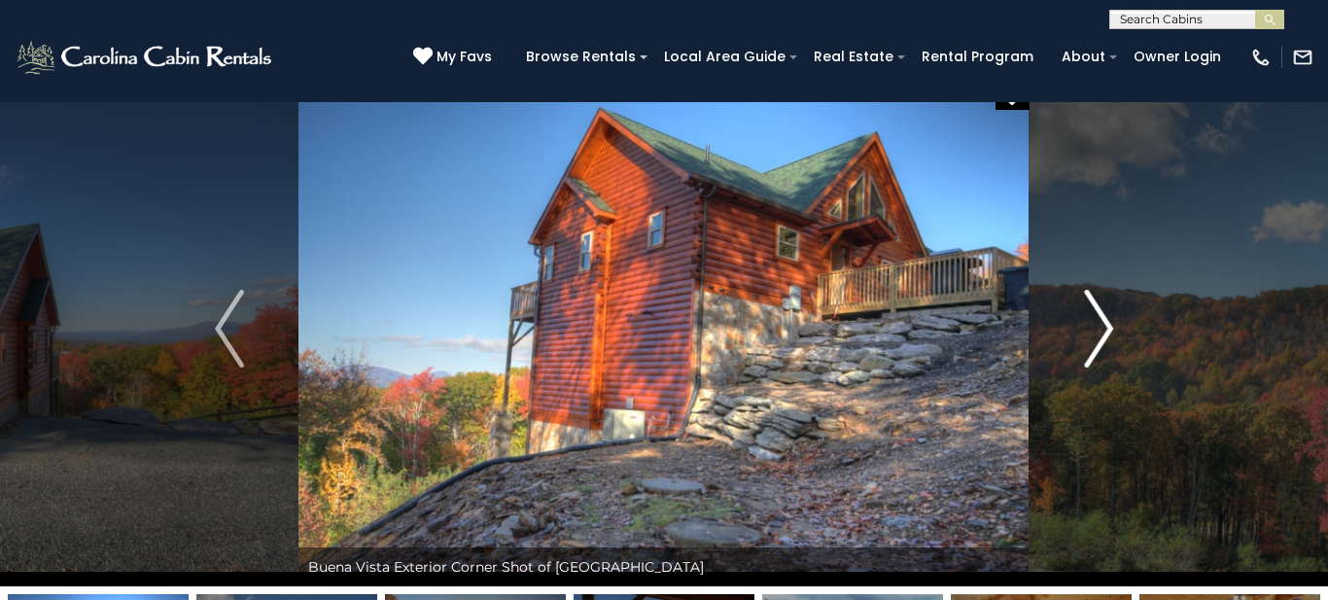
click at [1094, 336] on img "Next" at bounding box center [1098, 329] width 29 height 78
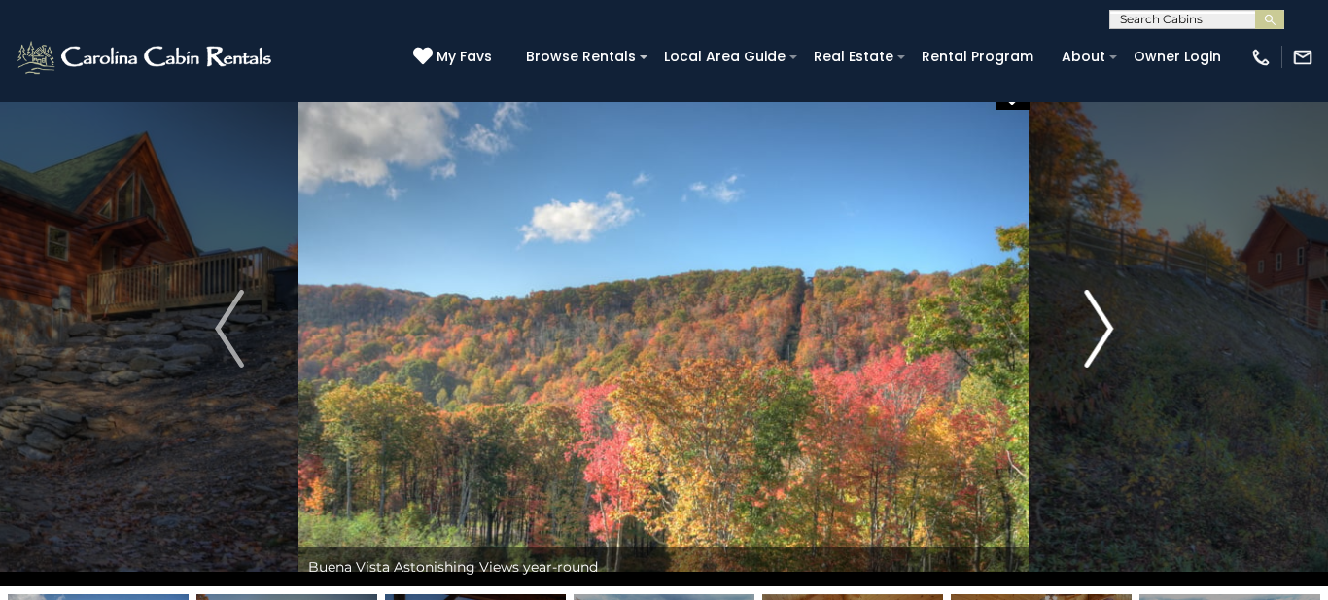
click at [1094, 336] on img "Next" at bounding box center [1098, 329] width 29 height 78
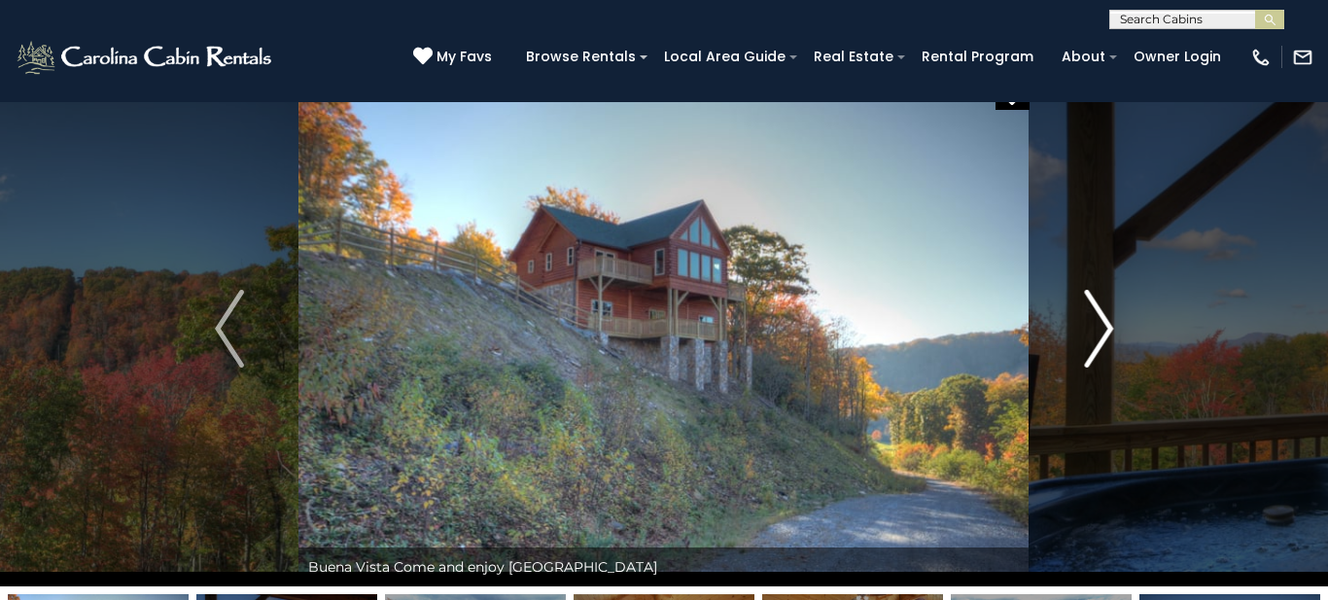
click at [1094, 336] on img "Next" at bounding box center [1098, 329] width 29 height 78
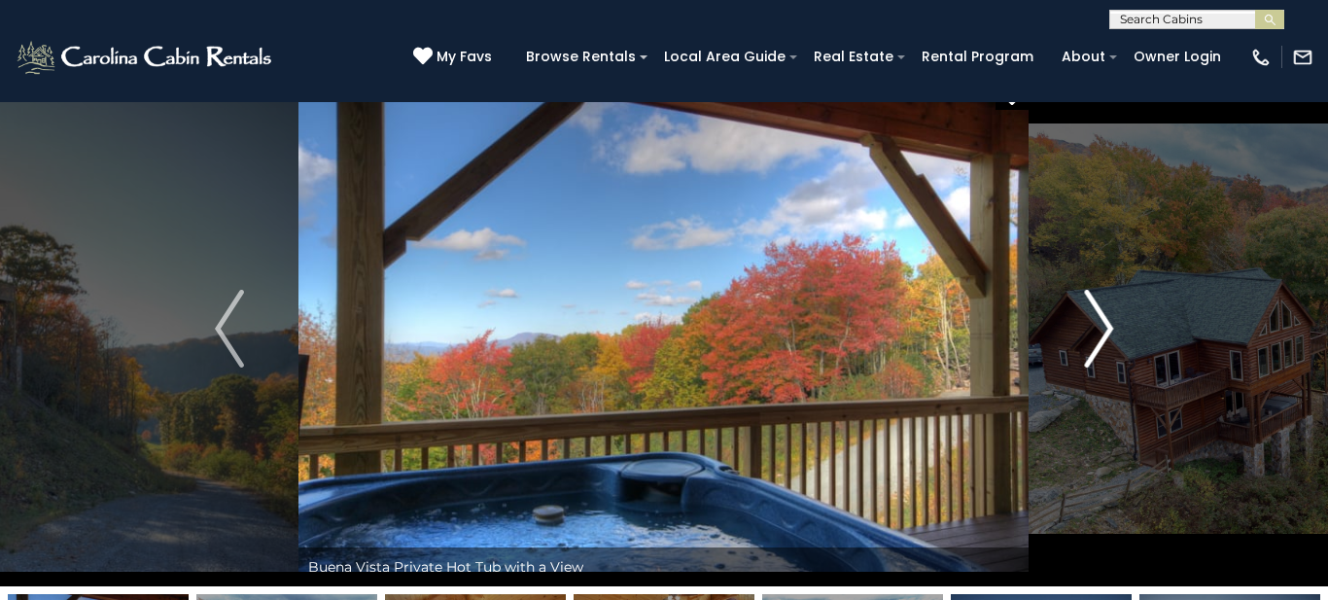
click at [1094, 336] on img "Next" at bounding box center [1098, 329] width 29 height 78
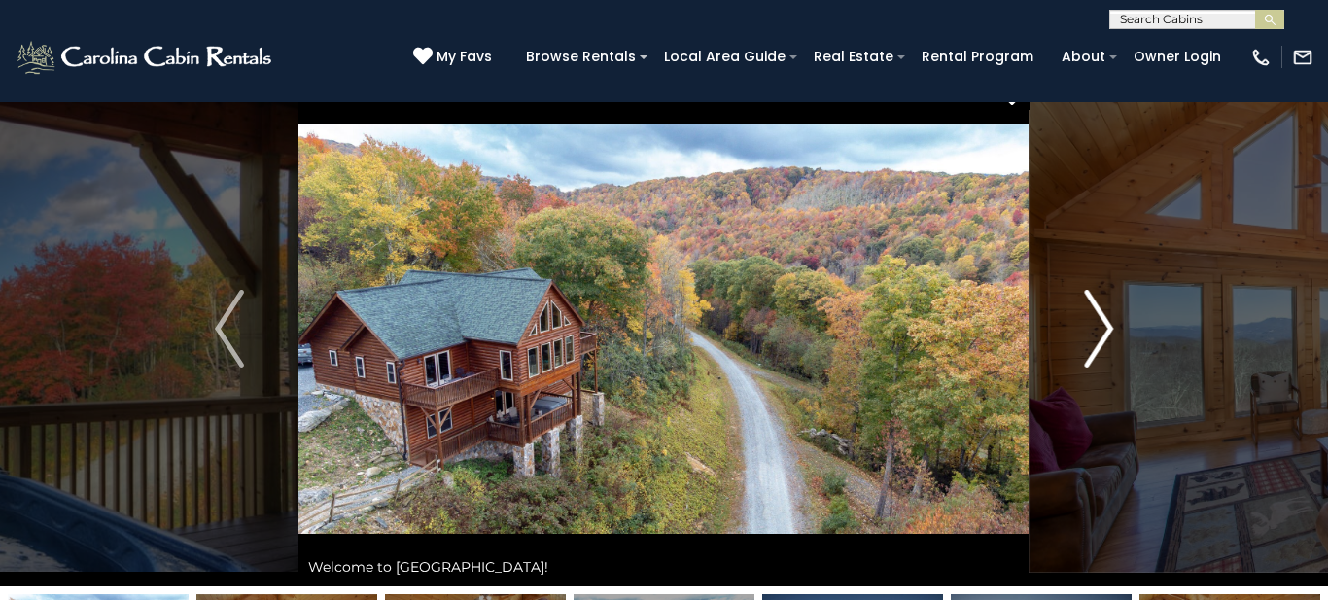
click at [1094, 336] on img "Next" at bounding box center [1098, 329] width 29 height 78
